Goal: Transaction & Acquisition: Register for event/course

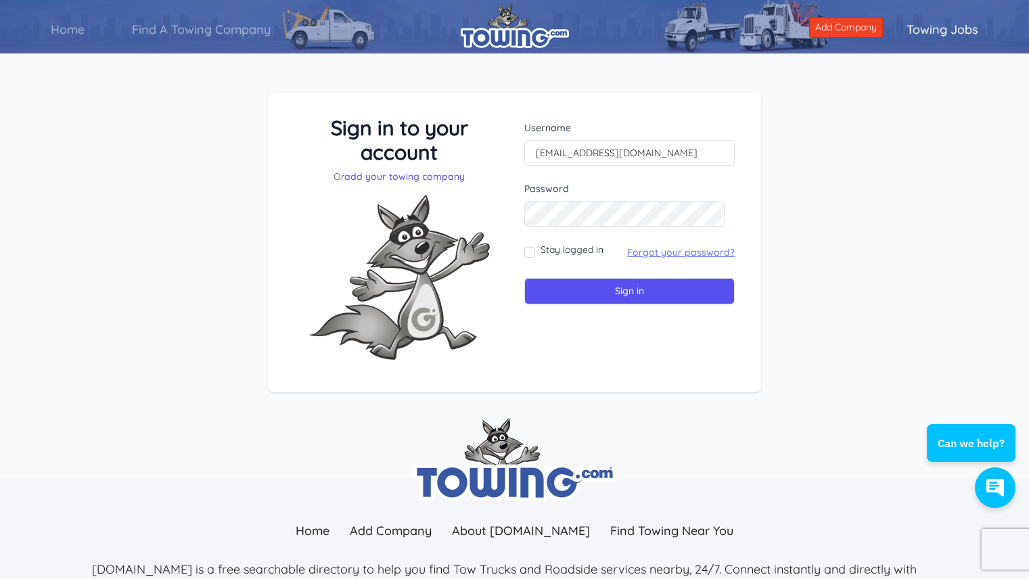
click at [657, 250] on link "Forgot your password?" at bounding box center [681, 252] width 108 height 12
click at [612, 303] on input "Sign in" at bounding box center [630, 291] width 210 height 26
click at [600, 154] on input "text" at bounding box center [630, 153] width 210 height 26
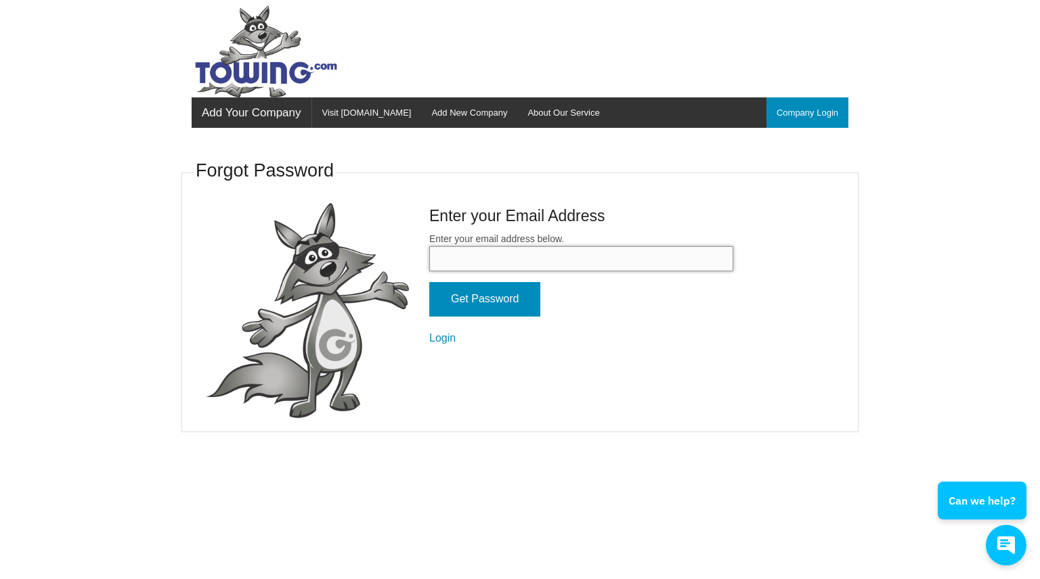
click at [468, 265] on input "Enter your email address below." at bounding box center [581, 258] width 304 height 25
type input "Jhmotors1@gmail.com"
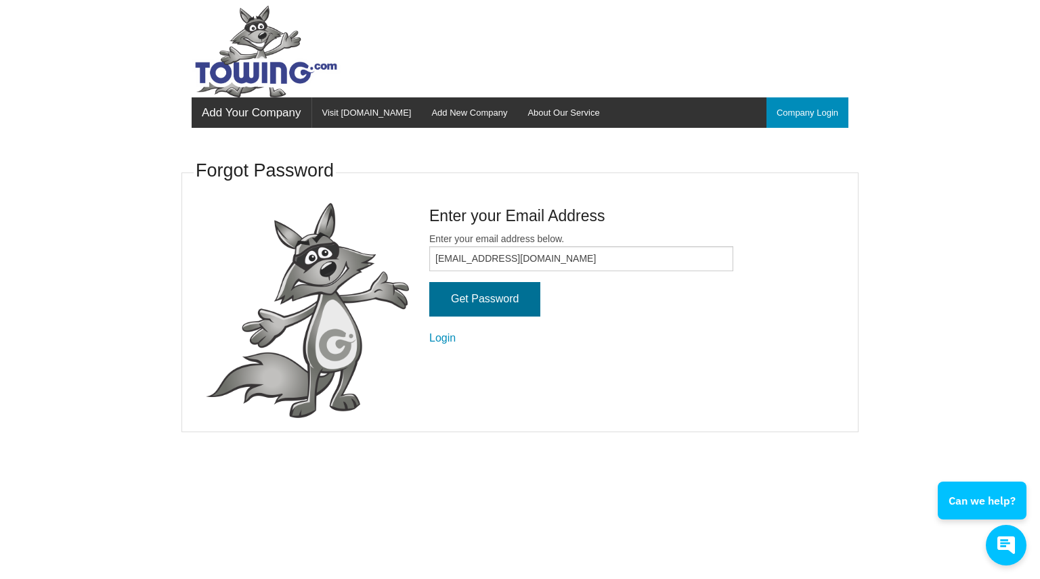
click at [482, 300] on input "Get Password" at bounding box center [484, 299] width 111 height 35
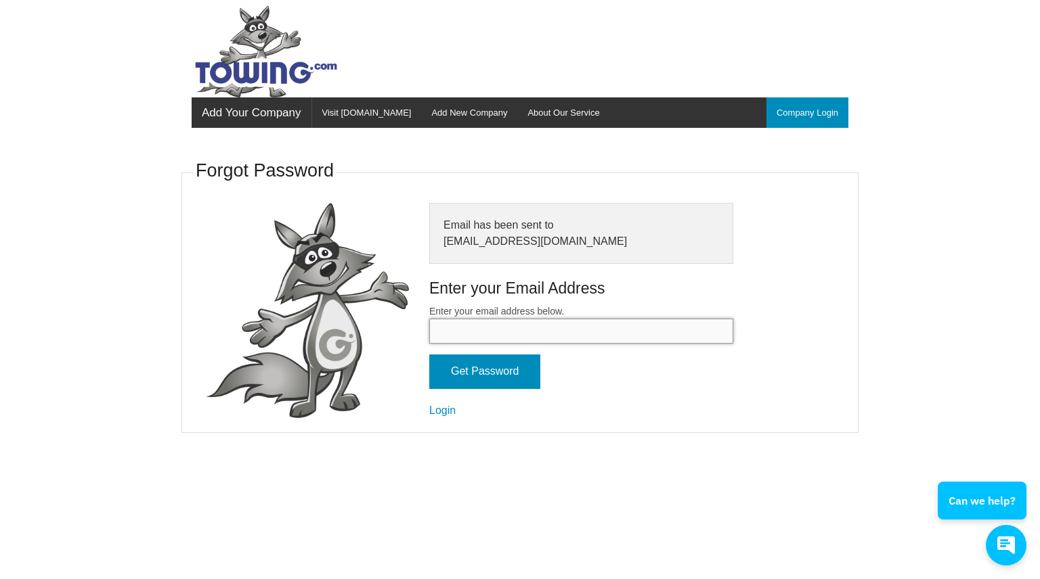
click at [485, 323] on input "Enter your email address below." at bounding box center [581, 331] width 304 height 25
type input "Jhmotors1@gmail.com"
click at [512, 367] on input "Get Password" at bounding box center [484, 372] width 111 height 35
click at [539, 319] on input "Enter your email address below." at bounding box center [581, 331] width 304 height 25
click at [443, 407] on link "Login" at bounding box center [442, 411] width 26 height 12
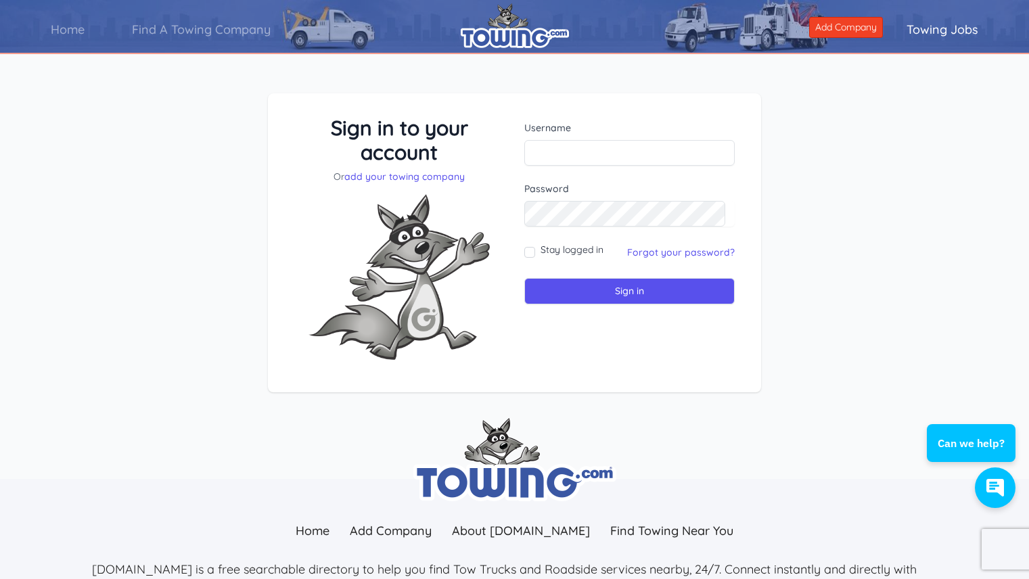
click at [576, 139] on div "Username" at bounding box center [630, 143] width 210 height 45
click at [587, 147] on input "text" at bounding box center [630, 153] width 210 height 26
type input "[EMAIL_ADDRESS][DOMAIN_NAME]"
click at [682, 252] on link "Forgot your password?" at bounding box center [681, 252] width 108 height 12
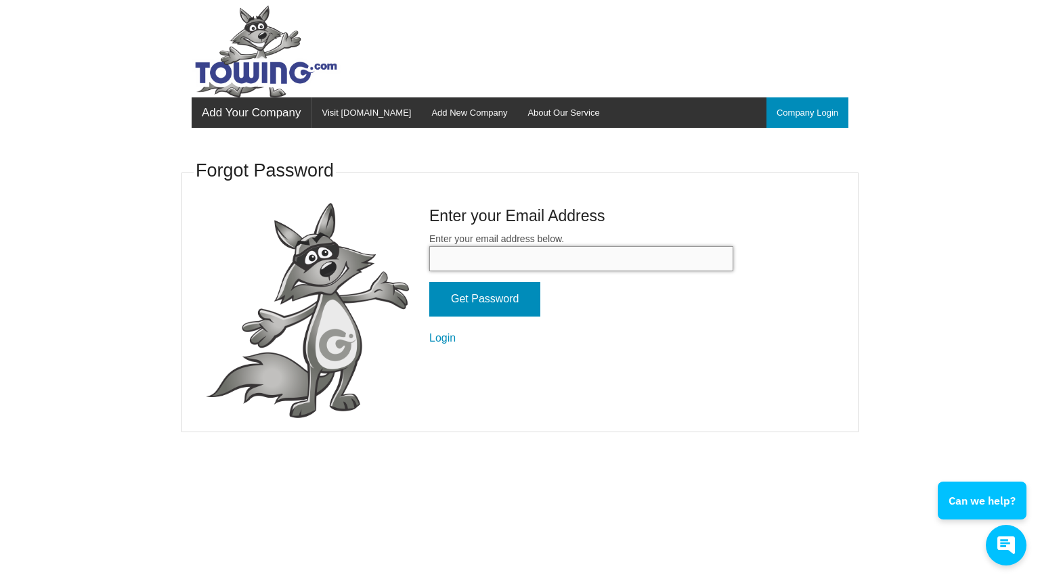
click at [541, 264] on input "Enter your email address below." at bounding box center [581, 258] width 304 height 25
type input "[EMAIL_ADDRESS][DOMAIN_NAME]"
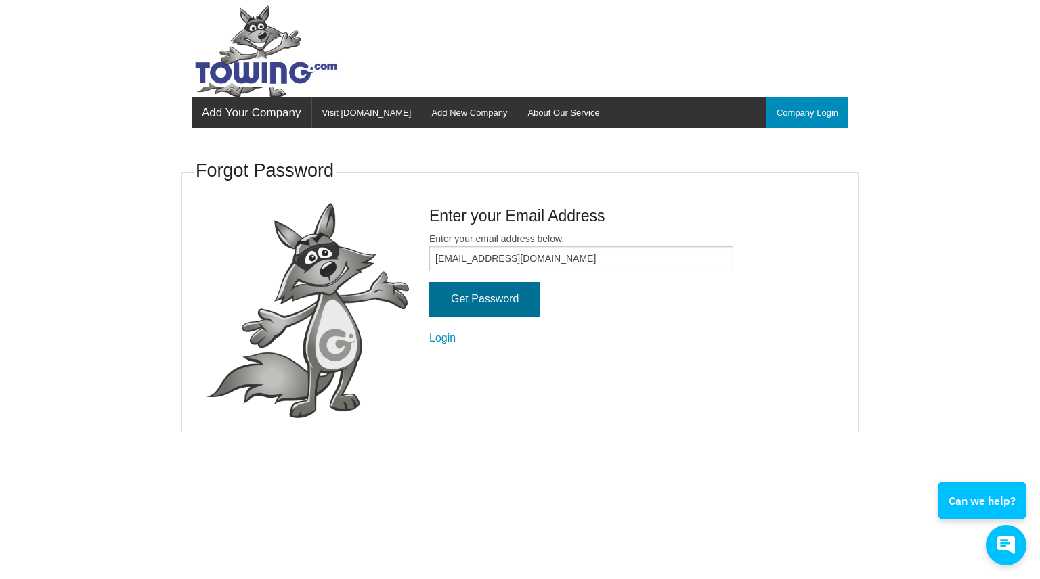
click at [497, 301] on input "Get Password" at bounding box center [484, 299] width 111 height 35
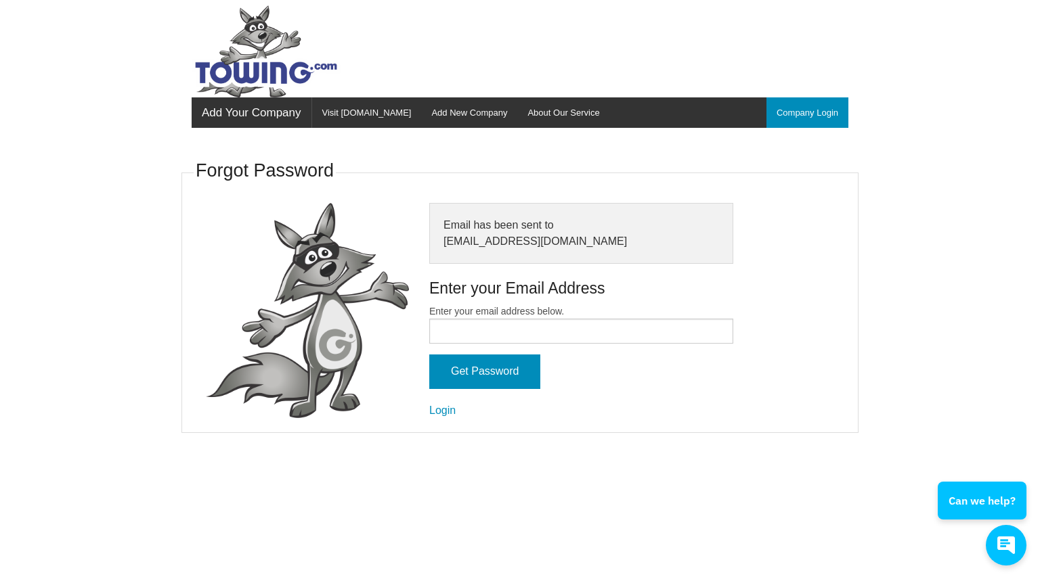
click at [272, 111] on link "Add Your Company" at bounding box center [252, 112] width 120 height 30
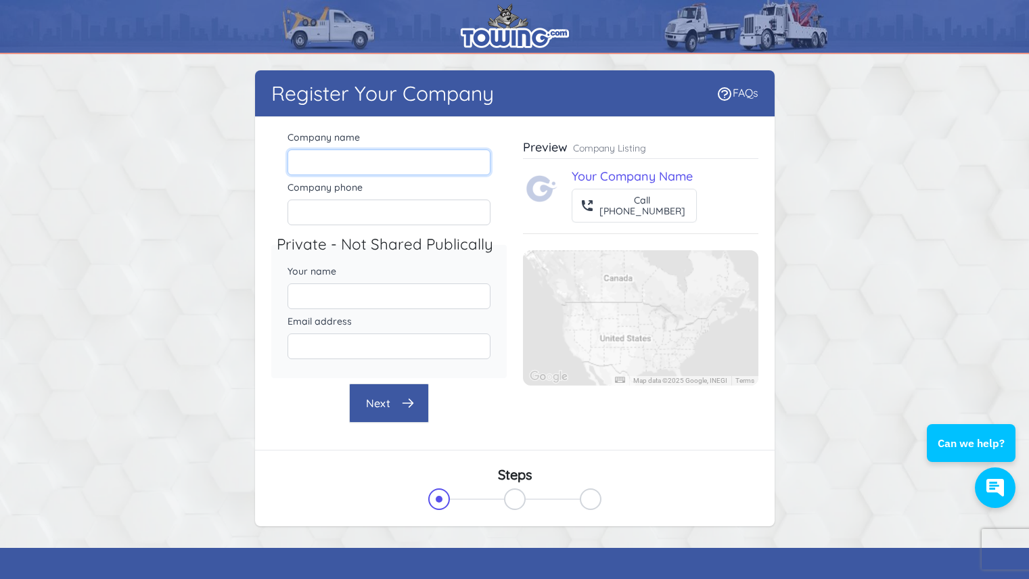
click at [400, 161] on input "Company name" at bounding box center [389, 163] width 203 height 26
type input "[PERSON_NAME] Motors Inc"
type input "4066989979"
type input "Kristina L Fox"
type input "[EMAIL_ADDRESS][DOMAIN_NAME]"
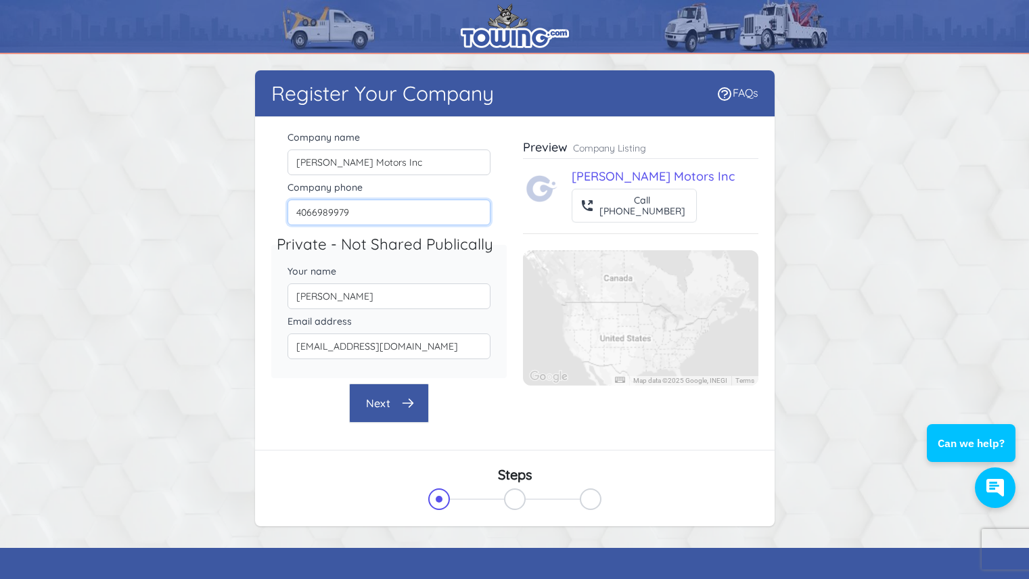
drag, startPoint x: 359, startPoint y: 215, endPoint x: 250, endPoint y: 206, distance: 109.3
click at [257, 206] on div "Company name J H Motors Inc Company phone 4066989979 Private - Not Shared Publi…" at bounding box center [515, 283] width 520 height 333
type input "406-248-8101"
click at [394, 405] on button "Next" at bounding box center [389, 403] width 80 height 39
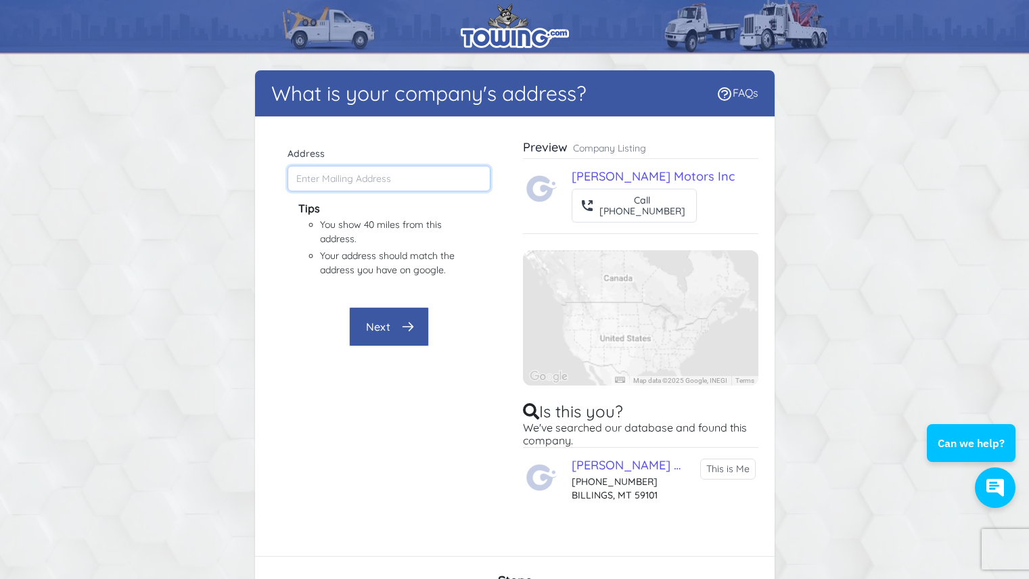
click at [339, 179] on input "Address" at bounding box center [389, 179] width 203 height 26
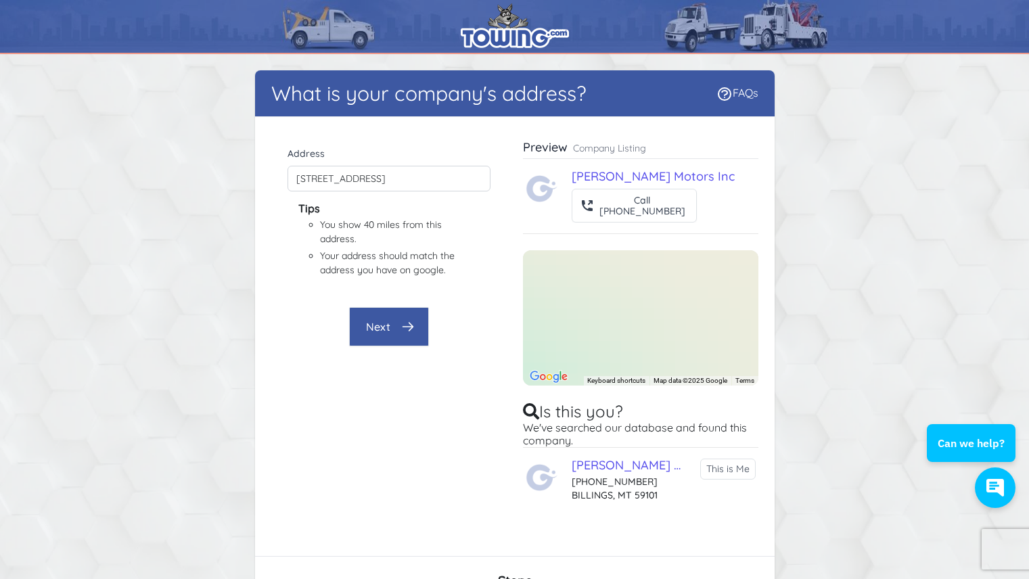
type input "4540 State Ave, Billings, MT 59101, USA"
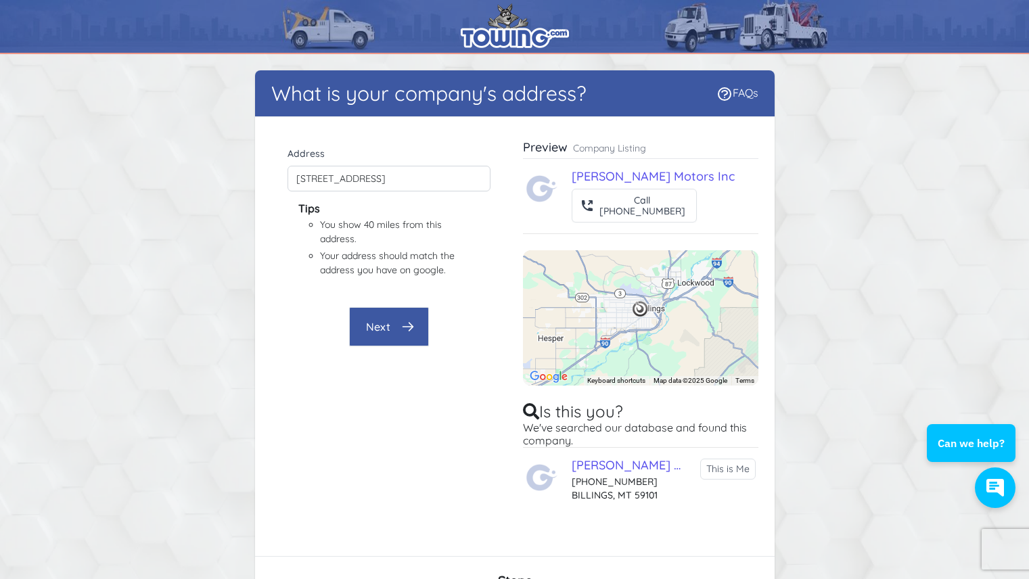
click at [391, 321] on button "Next" at bounding box center [389, 326] width 80 height 39
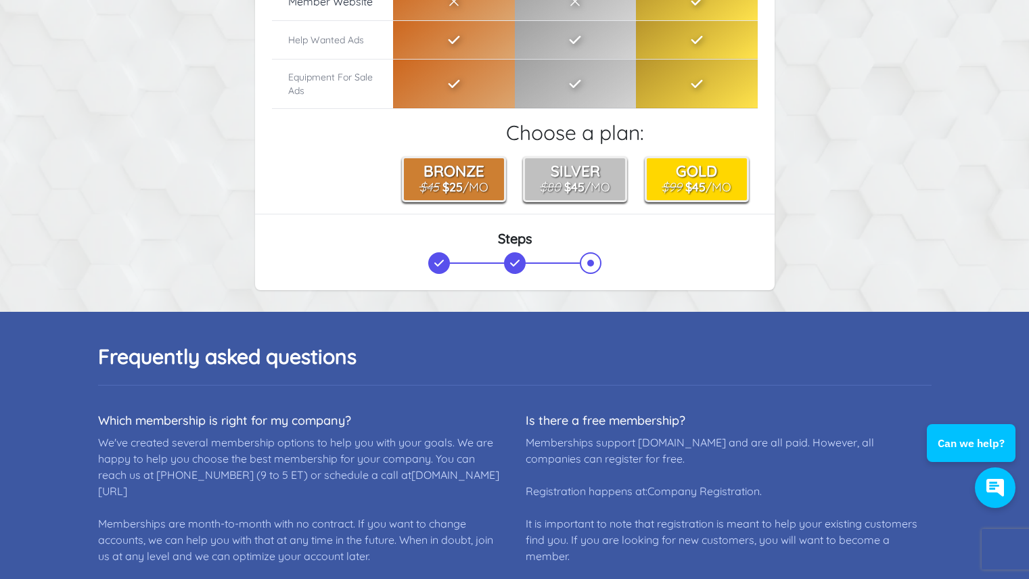
scroll to position [541, 0]
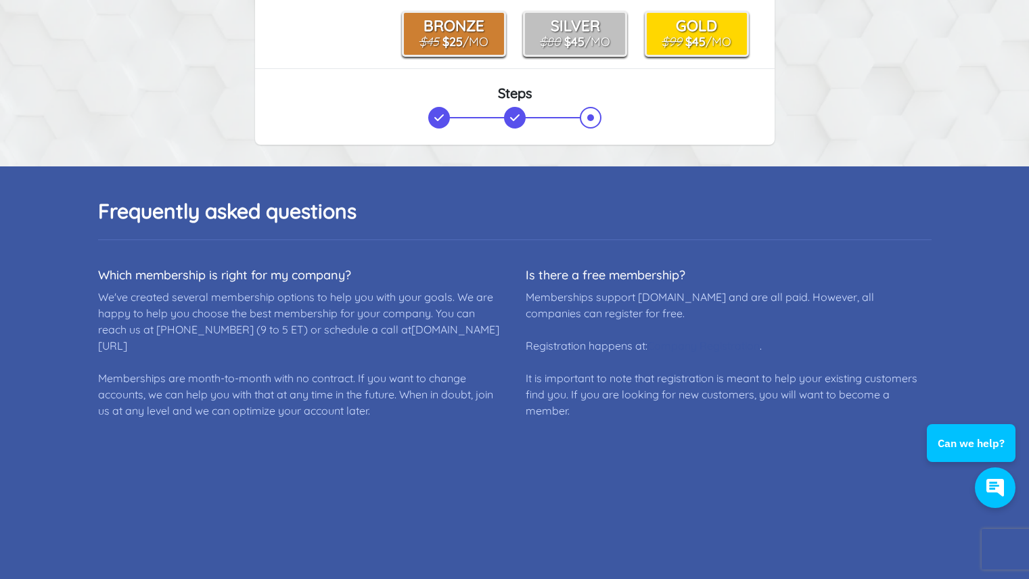
click at [692, 345] on link "Company Registration" at bounding box center [704, 346] width 112 height 14
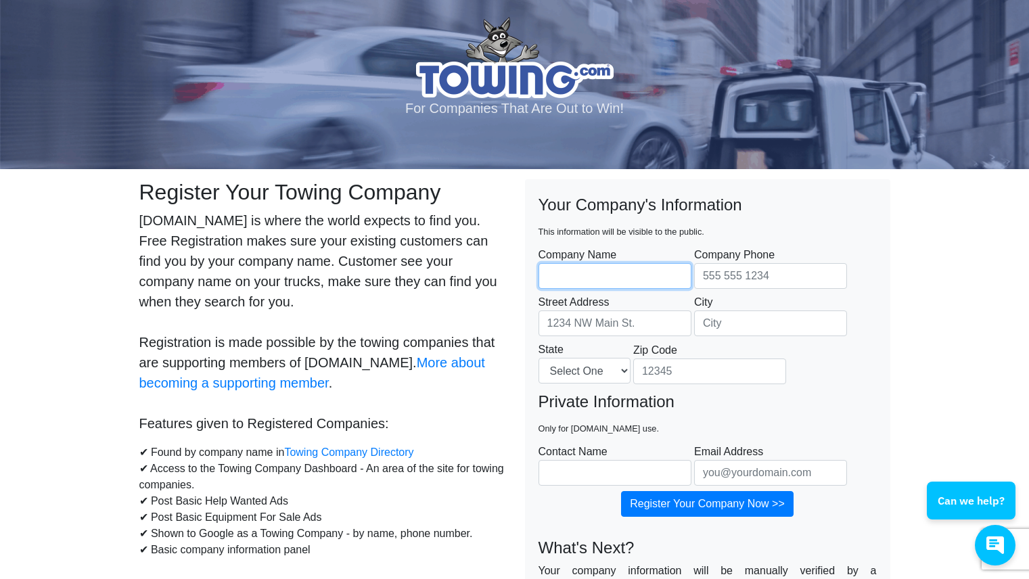
click at [583, 275] on input "Company Name" at bounding box center [615, 276] width 153 height 26
type input "J H Motors Inc"
type input "4066989979"
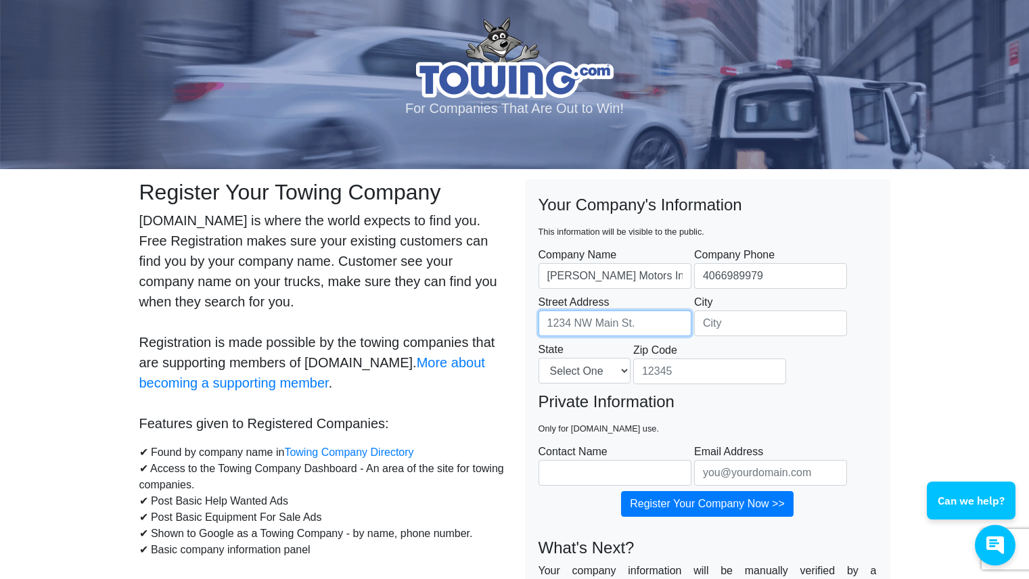
type input "4540 State Avenue"
type input "Billings"
select select "MT"
type input "59101"
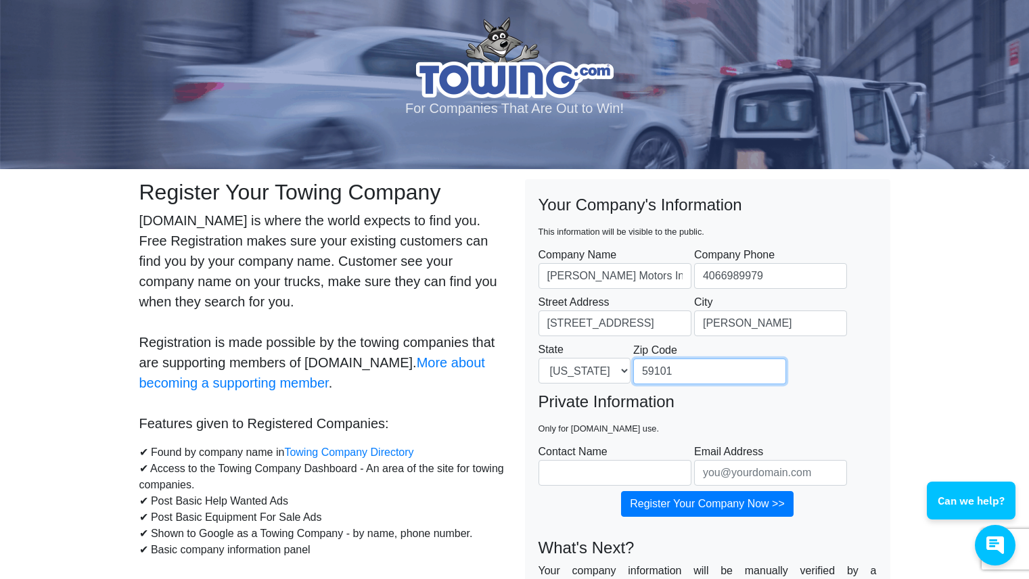
type input "Kristina Fox"
type input "Jhmotors1@gmail.com"
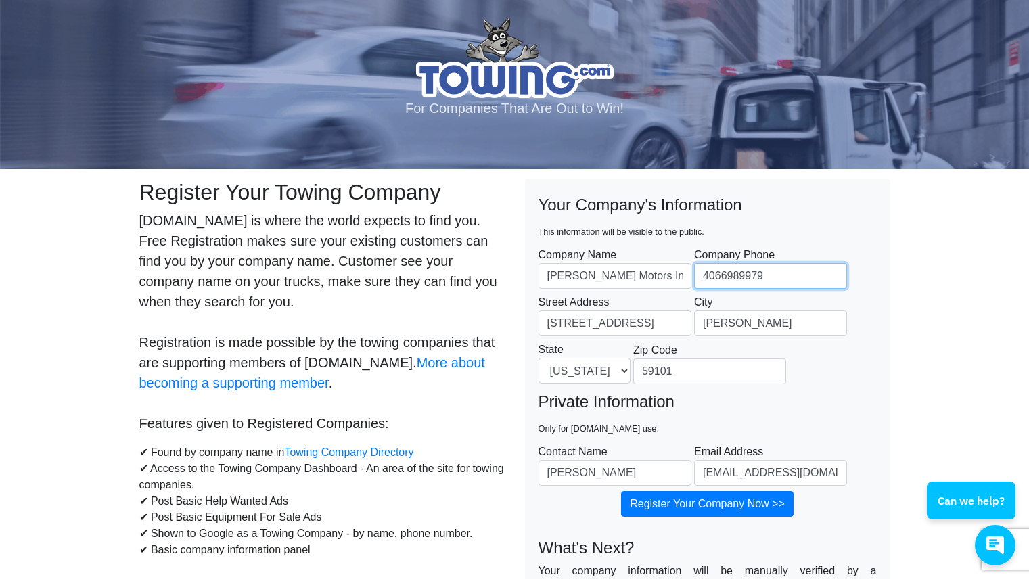
drag, startPoint x: 764, startPoint y: 272, endPoint x: 709, endPoint y: 277, distance: 55.7
click at [709, 277] on input "4066989979" at bounding box center [770, 276] width 153 height 26
type input "406248-8101"
click at [856, 335] on fieldset "Your Company's Information This information will be visible to the public. Comp…" at bounding box center [708, 291] width 338 height 197
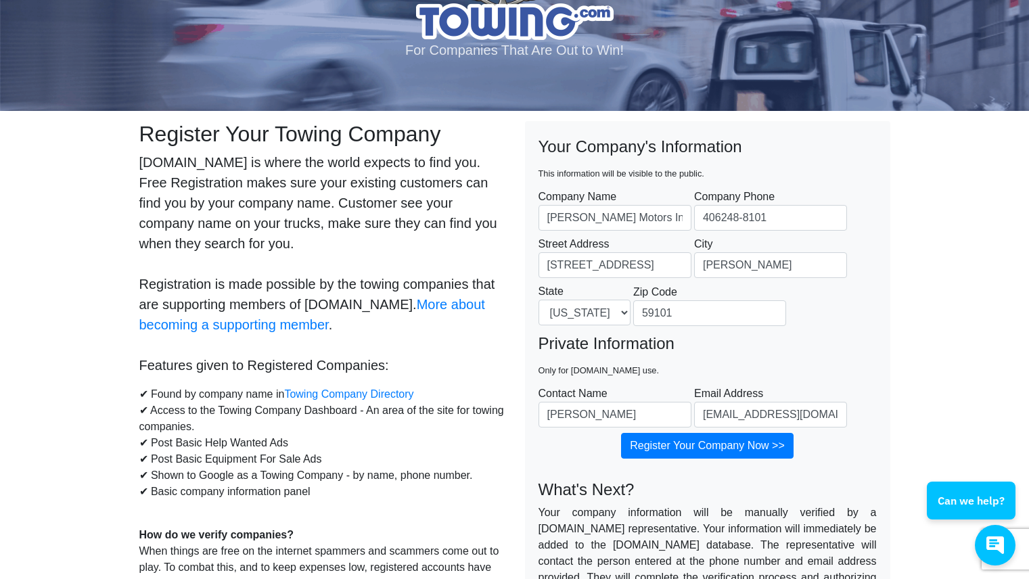
scroll to position [135, 0]
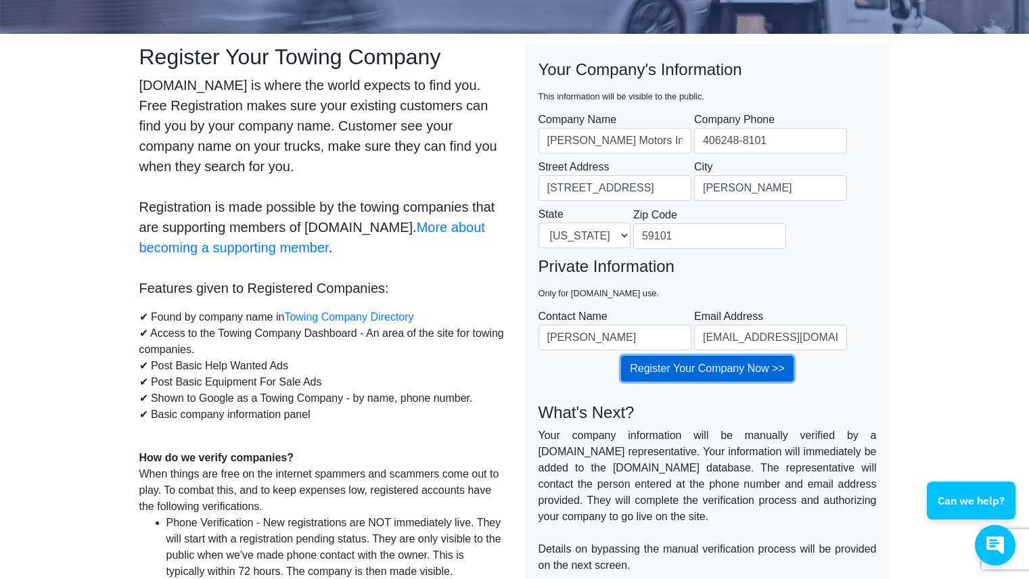
click at [720, 371] on input "Register Your Company Now >>" at bounding box center [707, 369] width 173 height 26
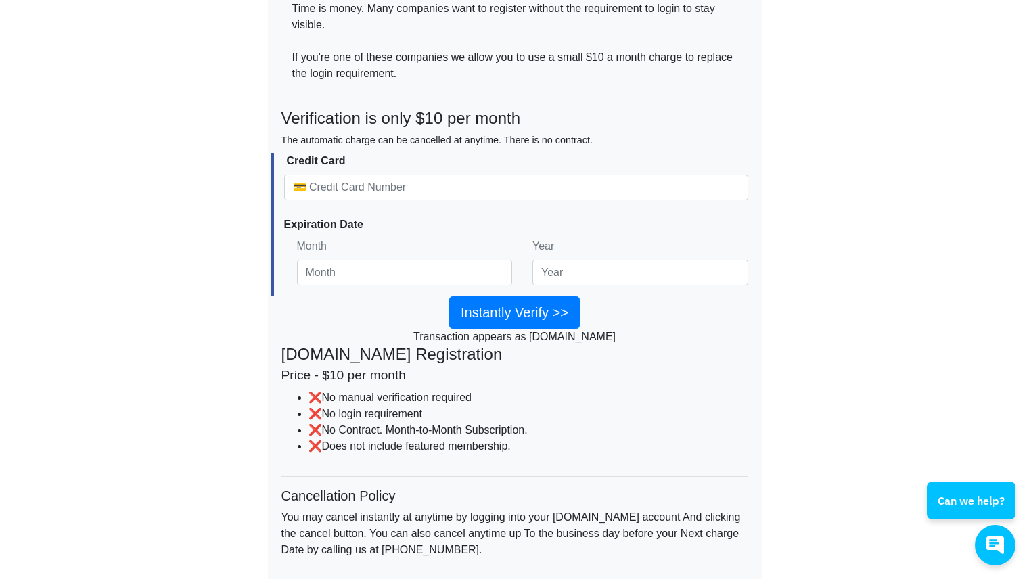
scroll to position [503, 0]
